Goal: Task Accomplishment & Management: Use online tool/utility

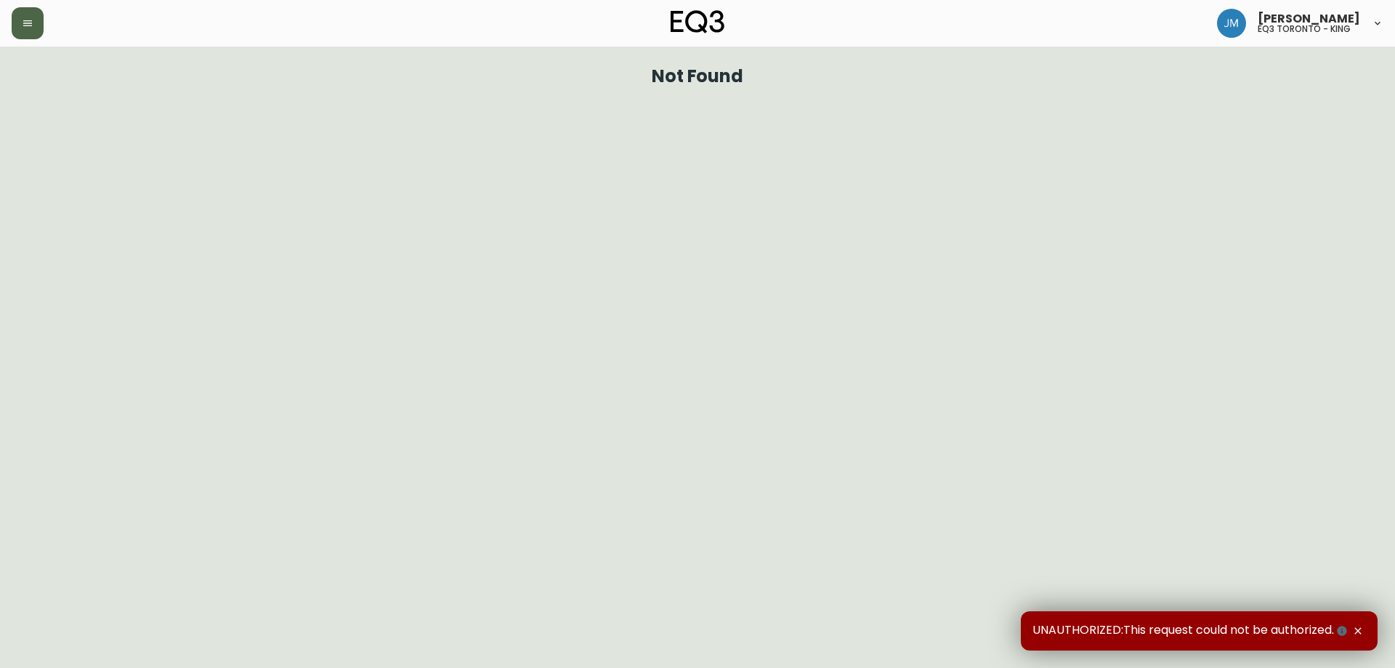
click at [33, 32] on button "button" at bounding box center [28, 23] width 32 height 32
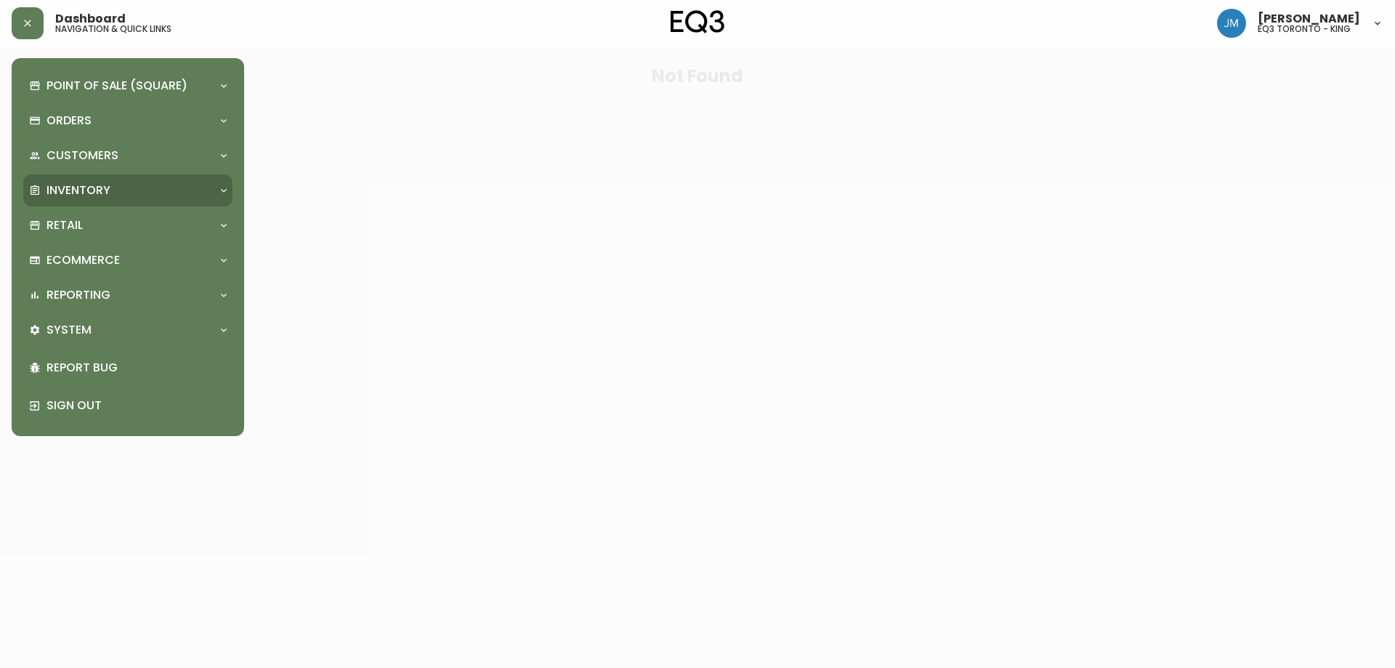
click at [70, 184] on p "Inventory" at bounding box center [79, 190] width 64 height 16
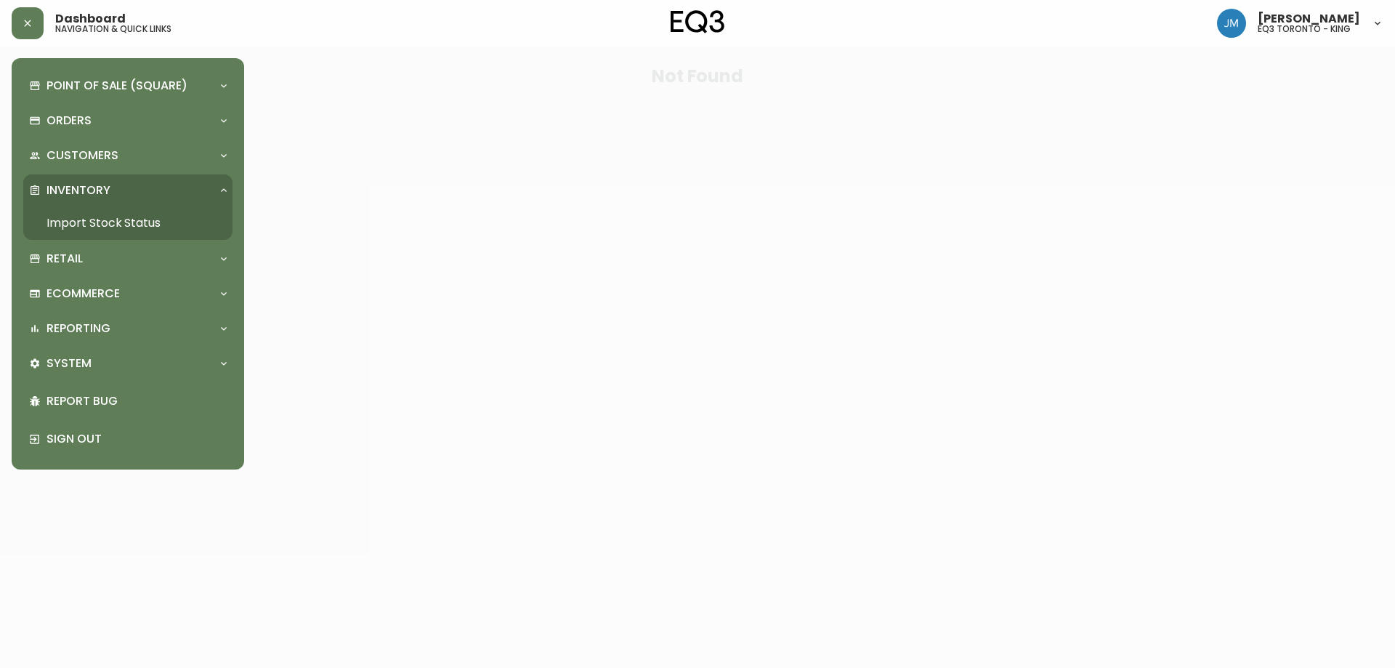
click at [90, 221] on link "Import Stock Status" at bounding box center [127, 222] width 209 height 33
